Goal: Communication & Community: Answer question/provide support

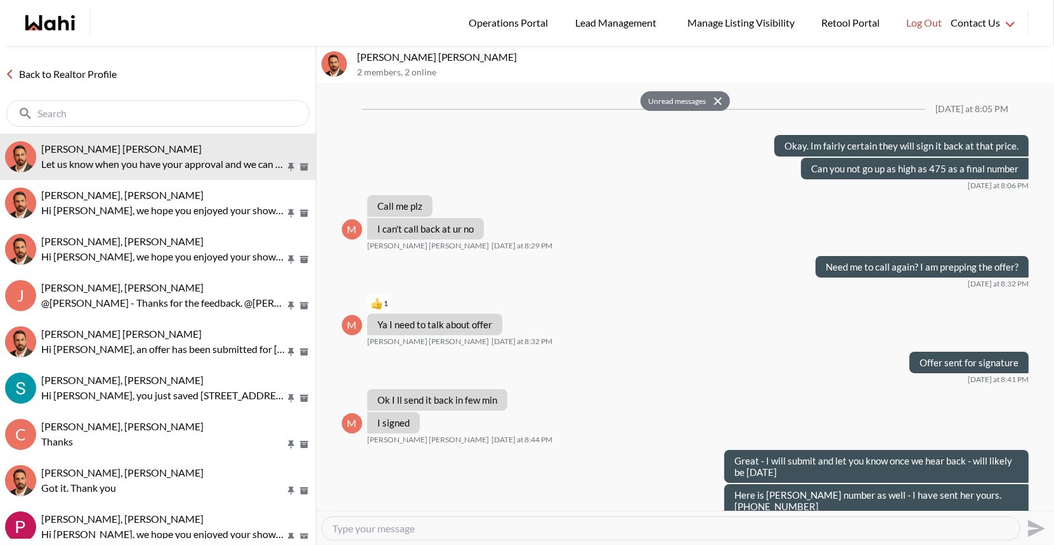
scroll to position [2220, 0]
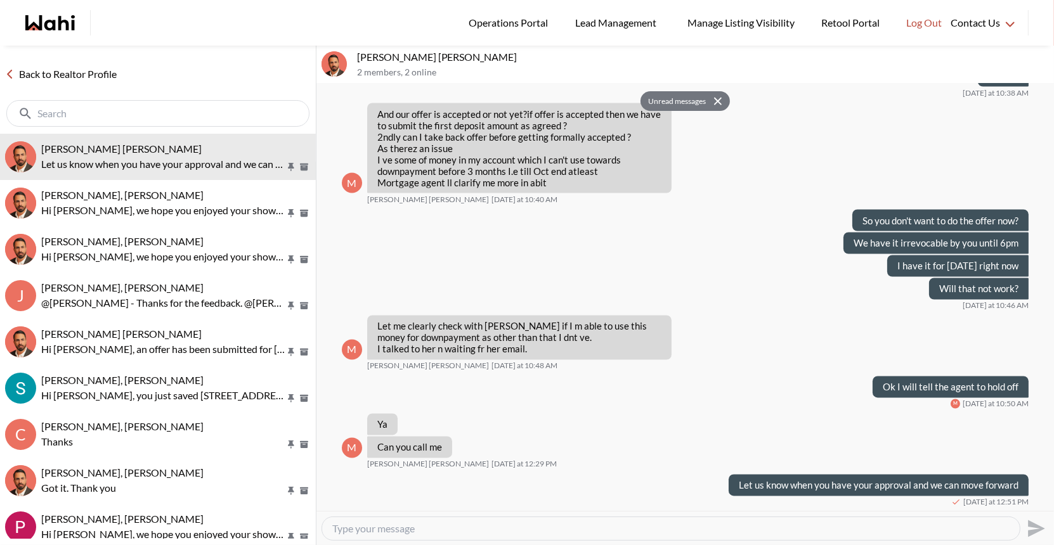
click at [89, 69] on link "Back to Realtor Profile" at bounding box center [61, 74] width 122 height 16
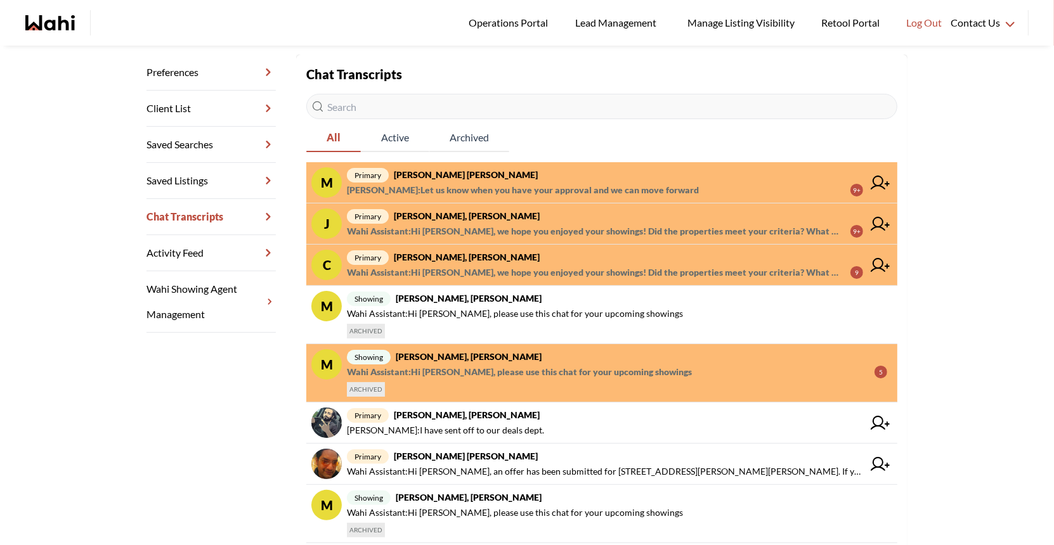
scroll to position [178, 0]
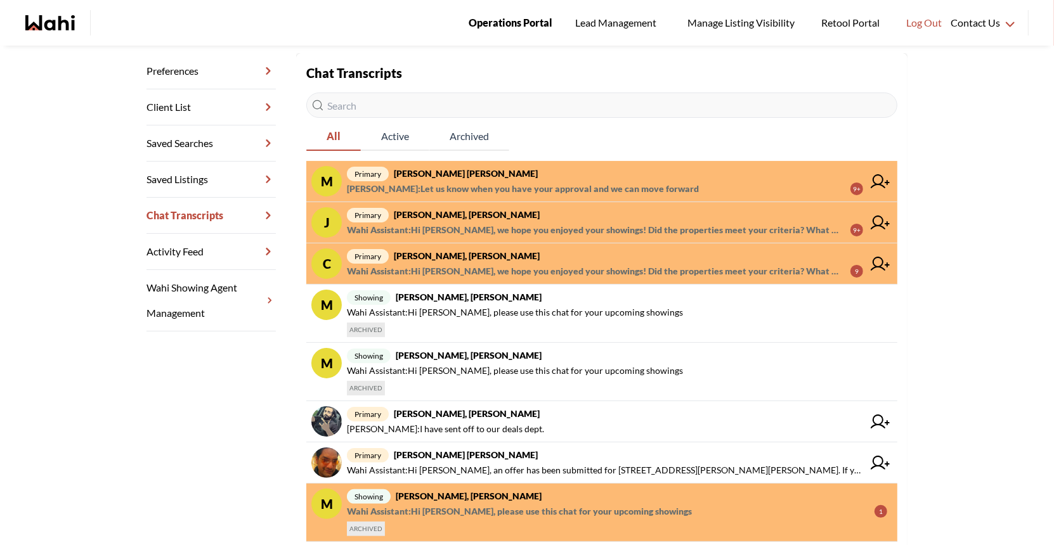
click at [502, 23] on span "Operations Portal" at bounding box center [511, 23] width 84 height 16
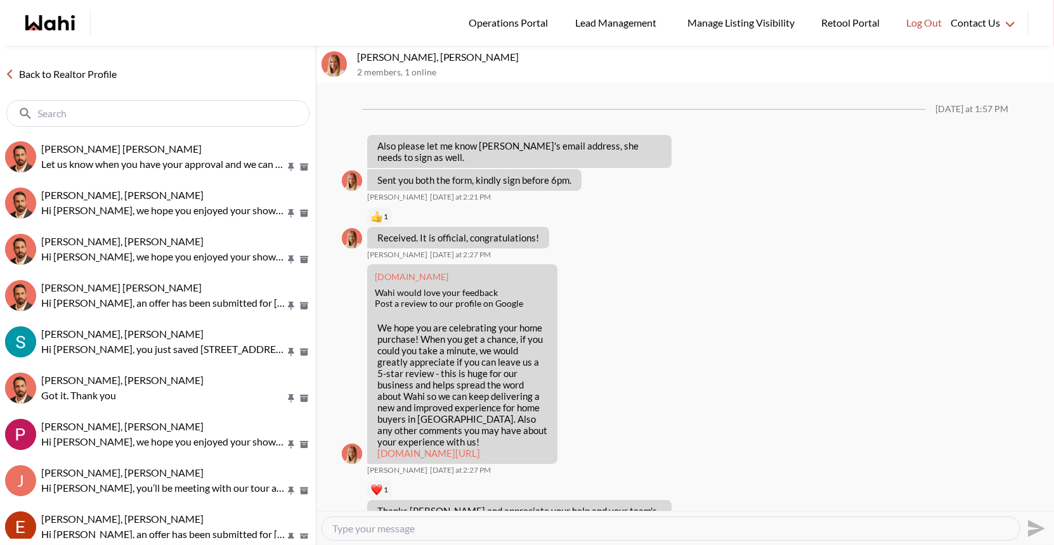
scroll to position [1199, 0]
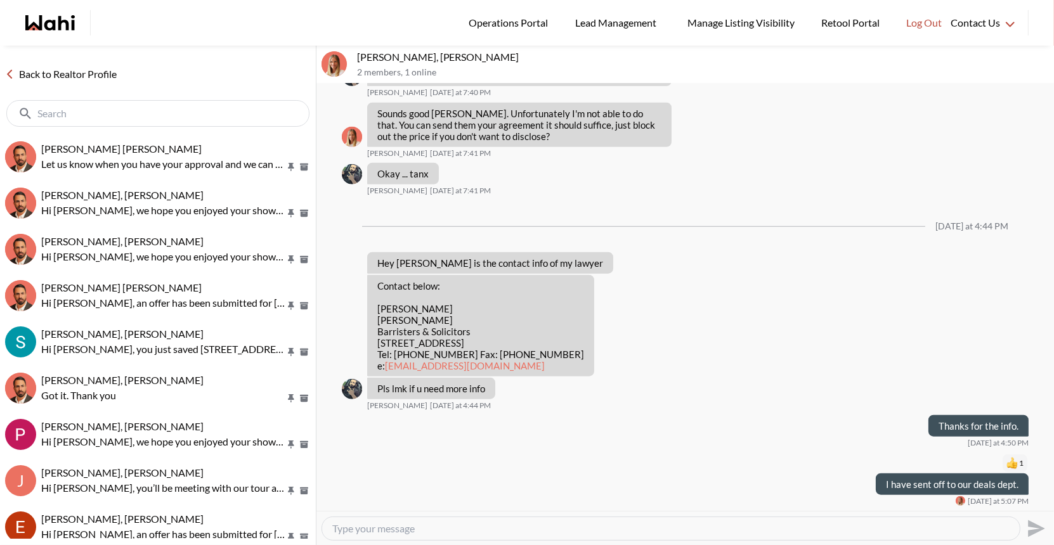
click at [48, 73] on link "Back to Realtor Profile" at bounding box center [61, 74] width 122 height 16
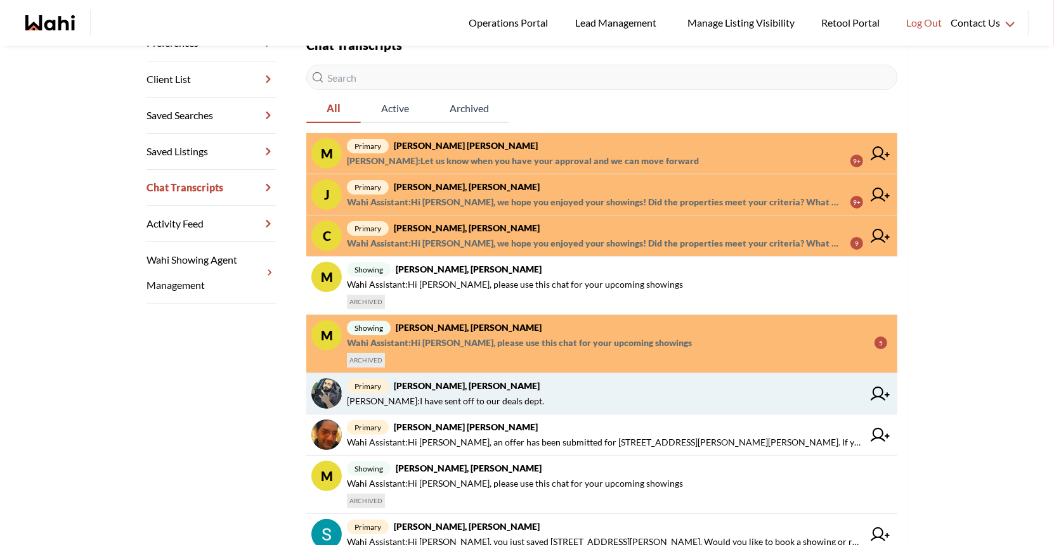
scroll to position [200, 0]
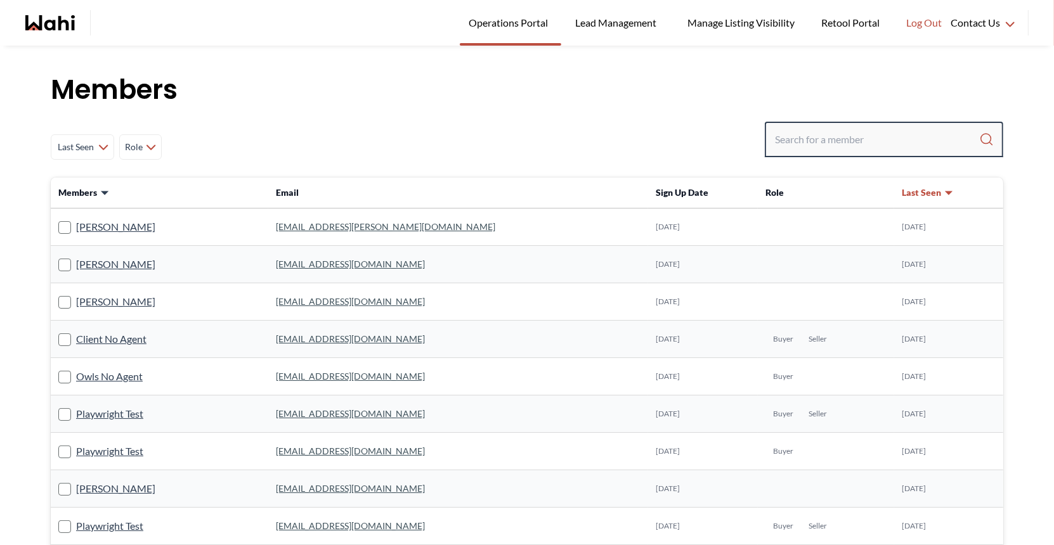
click at [814, 141] on input "Search input" at bounding box center [877, 139] width 204 height 23
click at [793, 134] on input "Search input" at bounding box center [877, 139] width 204 height 23
type input "faraz"
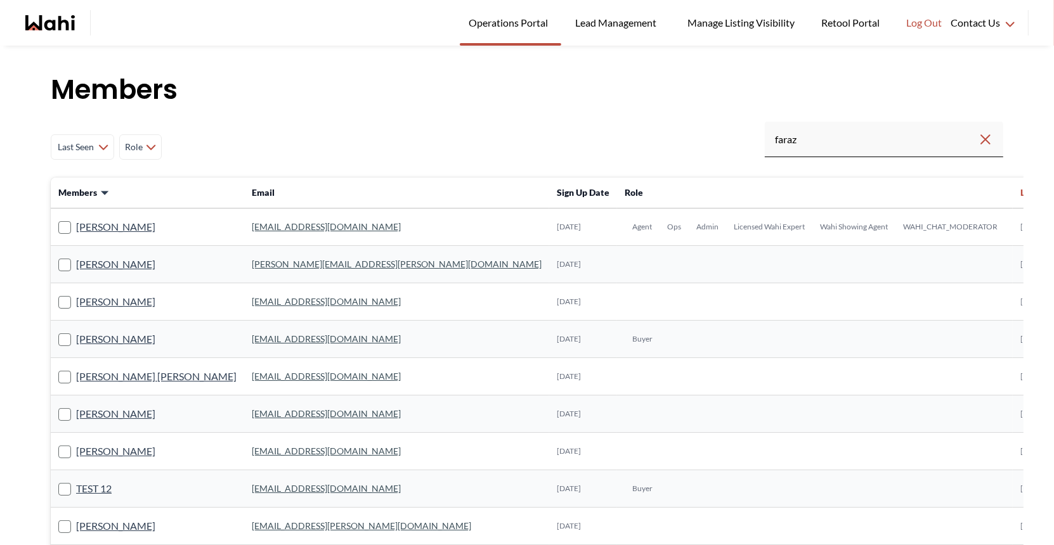
click at [252, 228] on link "faraz.azam@wahi.com" at bounding box center [326, 226] width 149 height 11
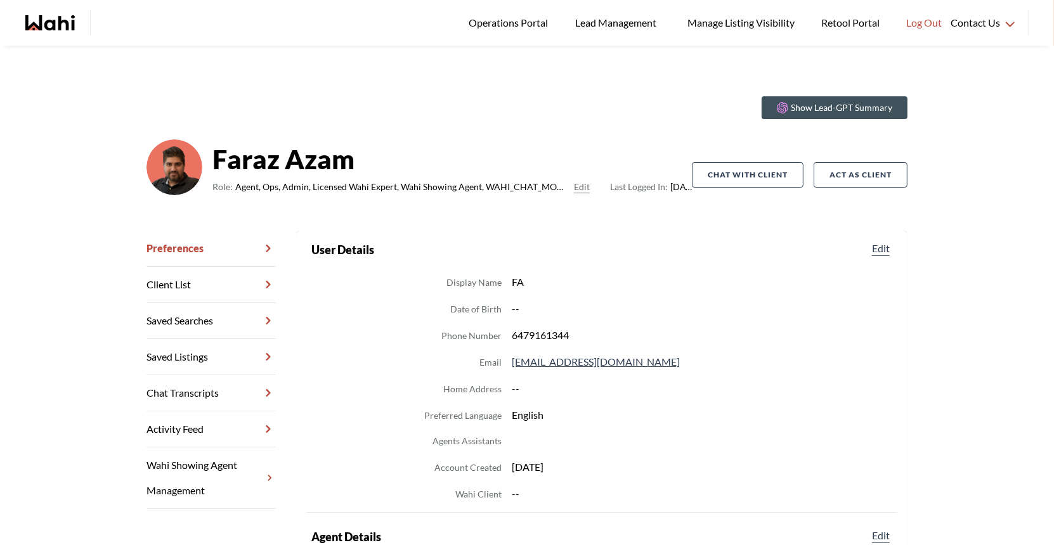
click at [187, 387] on link "Chat Transcripts" at bounding box center [210, 393] width 129 height 36
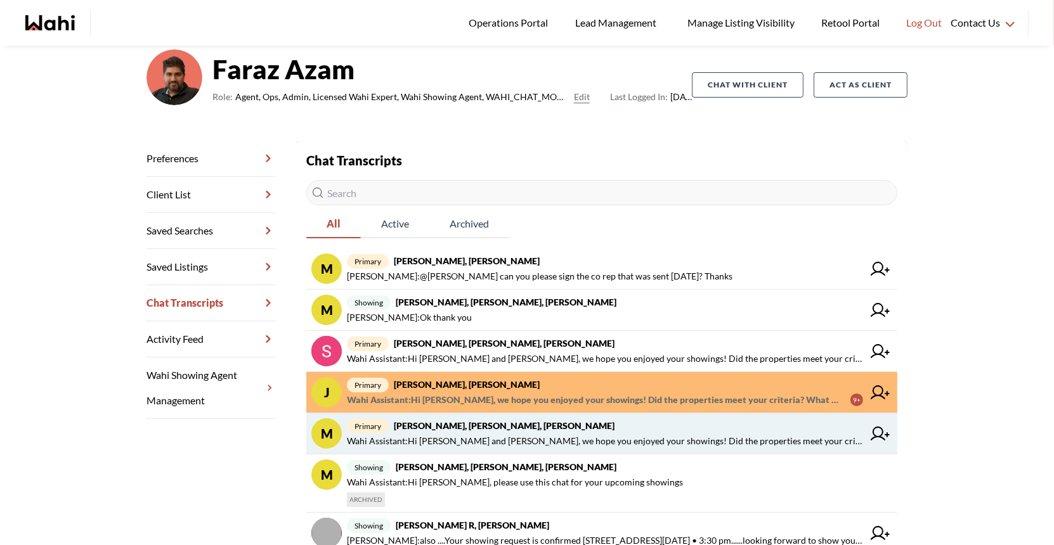
scroll to position [93, 0]
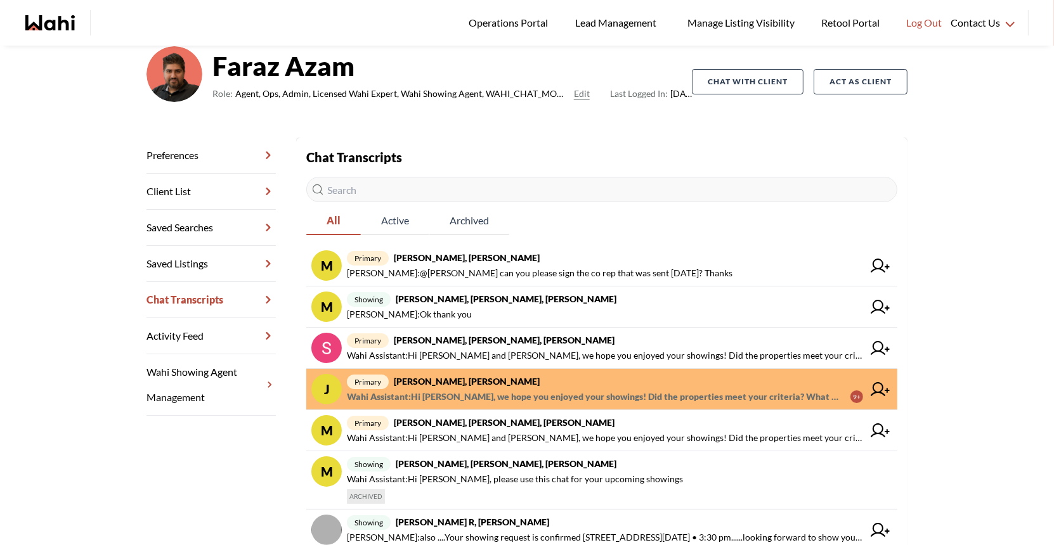
click at [484, 386] on span "primary Josh Hortaleza, Behnam" at bounding box center [605, 381] width 516 height 15
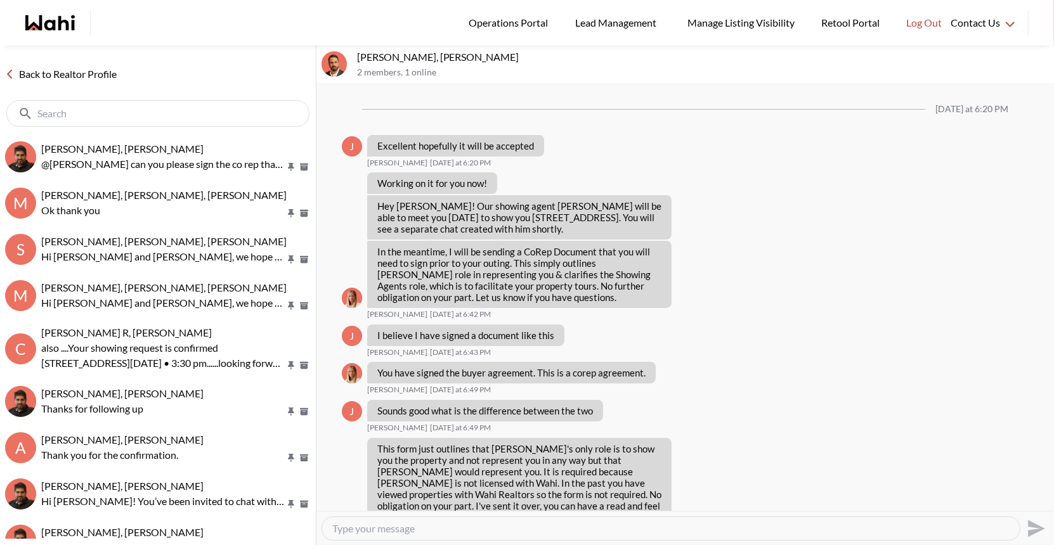
scroll to position [1117, 0]
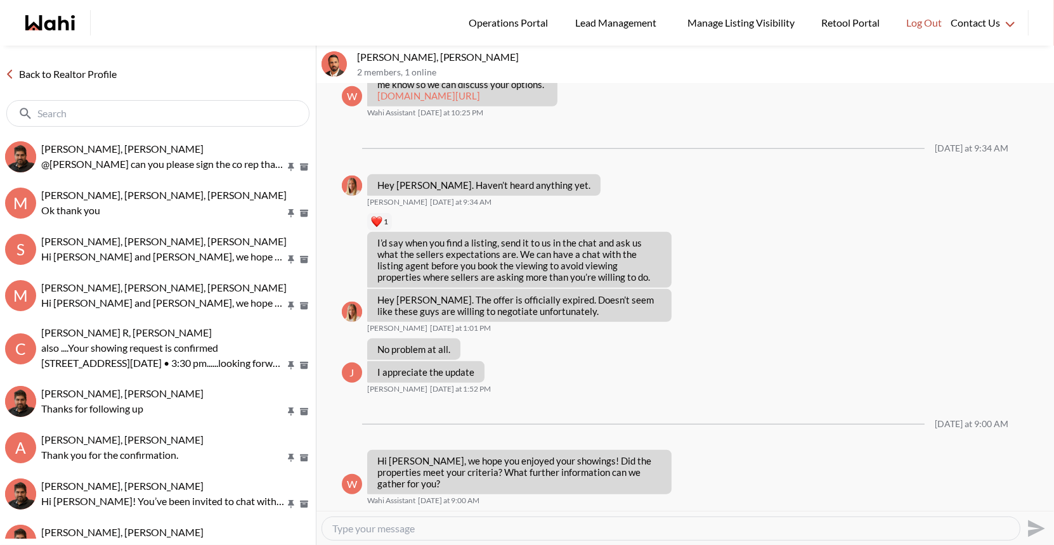
click at [11, 74] on icon at bounding box center [9, 74] width 9 height 9
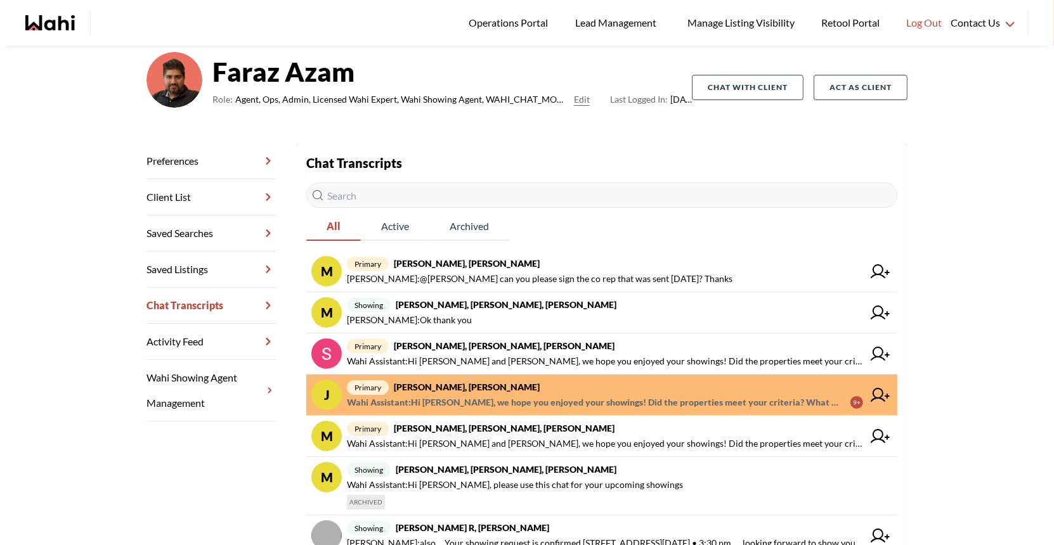
scroll to position [110, 0]
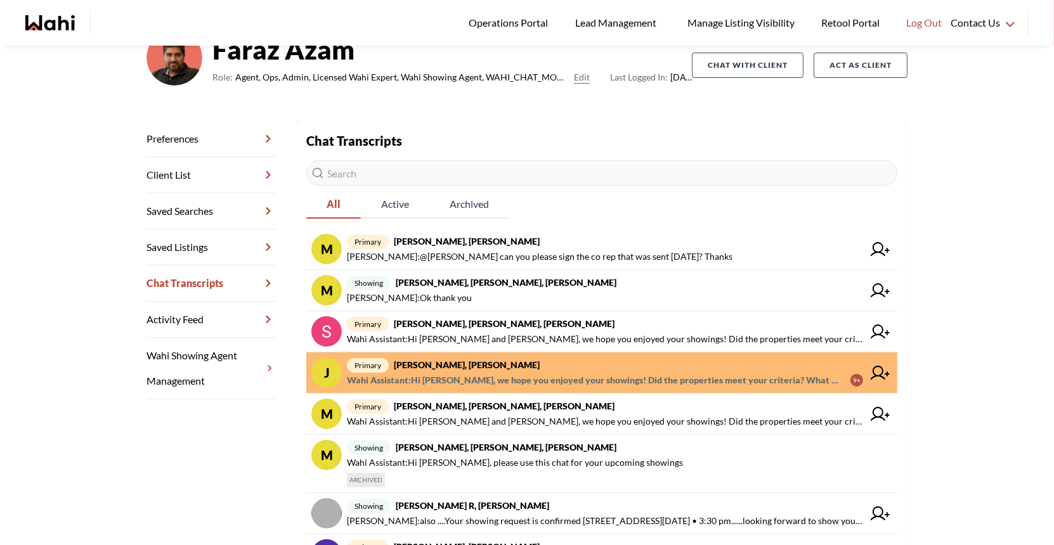
click at [421, 365] on strong "[PERSON_NAME], [PERSON_NAME]" at bounding box center [467, 365] width 146 height 11
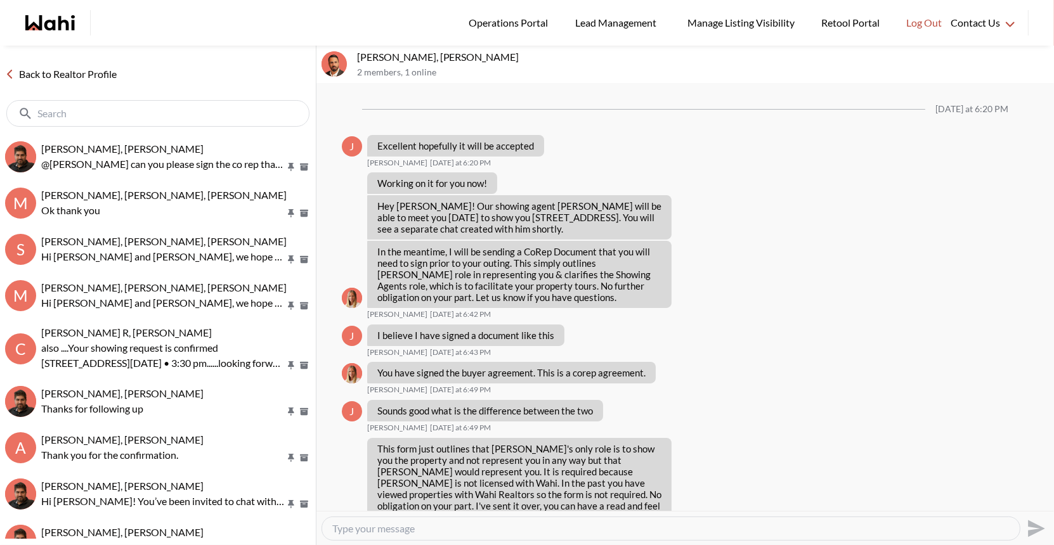
scroll to position [1117, 0]
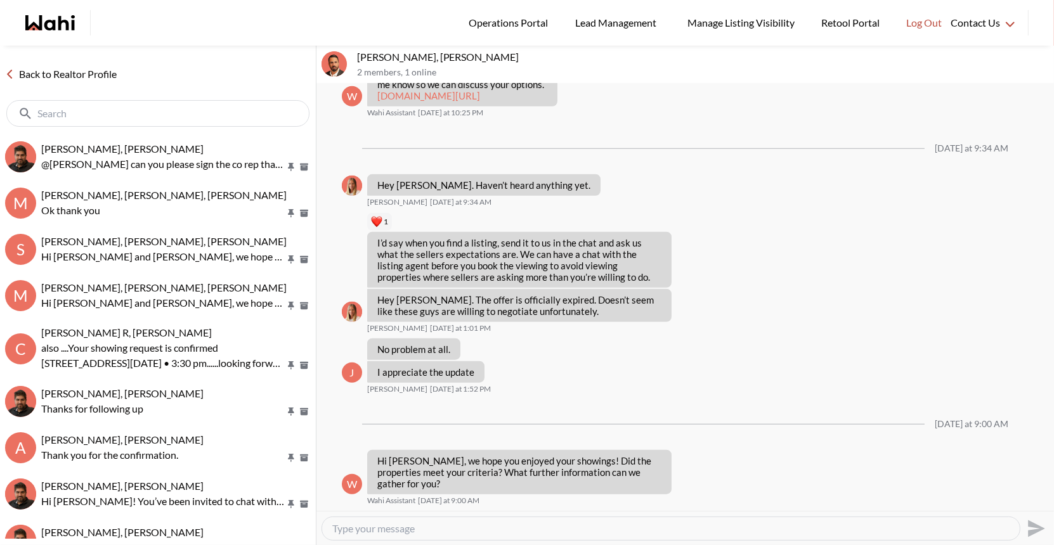
click at [75, 75] on link "Back to Realtor Profile" at bounding box center [61, 74] width 122 height 16
